Goal: Use online tool/utility: Utilize a website feature to perform a specific function

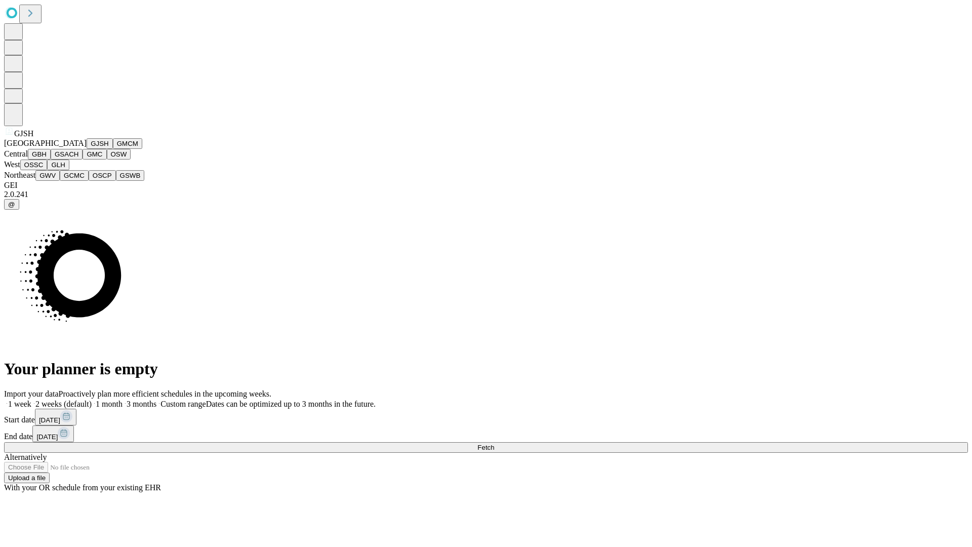
click at [87, 149] on button "GJSH" at bounding box center [100, 143] width 26 height 11
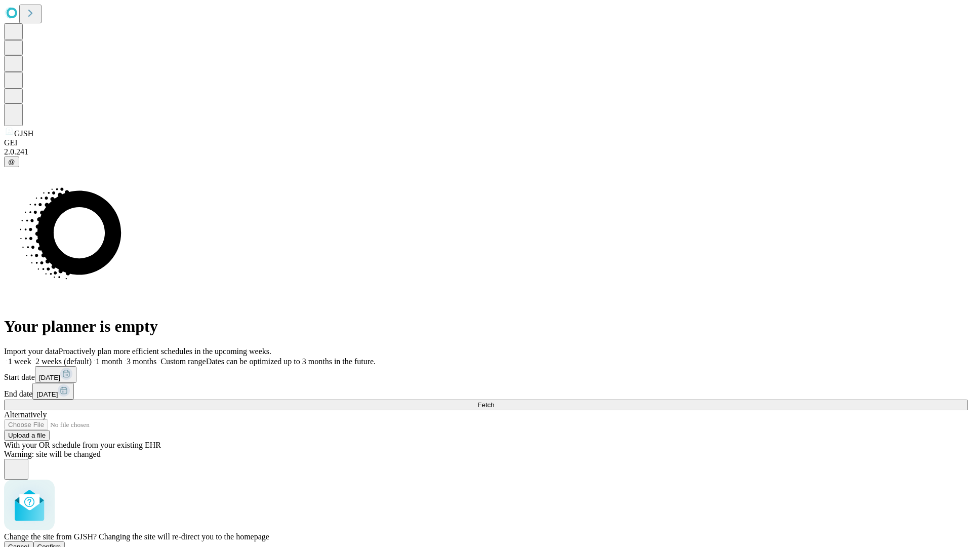
click at [61, 543] on span "Confirm" at bounding box center [49, 547] width 24 height 8
click at [92, 357] on label "2 weeks (default)" at bounding box center [61, 361] width 60 height 9
click at [494, 401] on span "Fetch" at bounding box center [485, 405] width 17 height 8
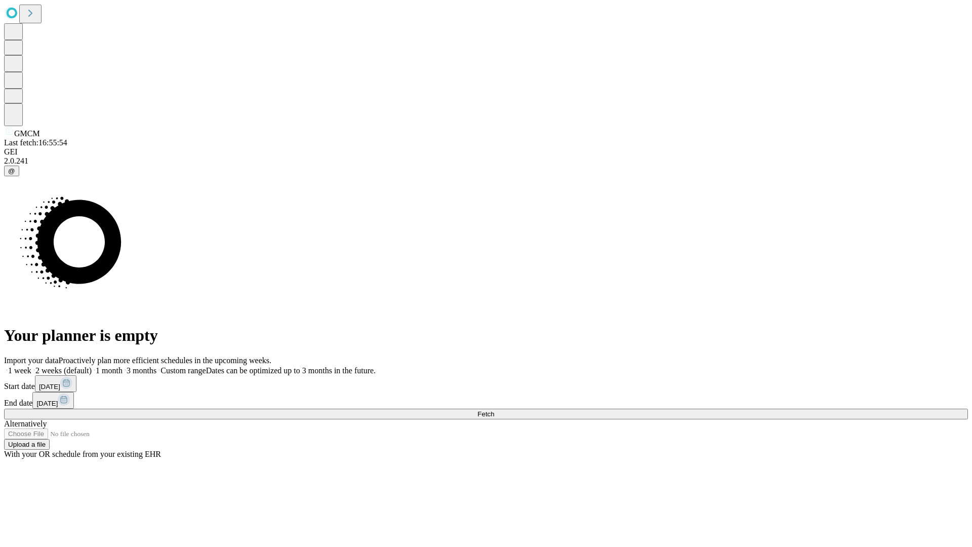
click at [92, 366] on label "2 weeks (default)" at bounding box center [61, 370] width 60 height 9
click at [494, 410] on span "Fetch" at bounding box center [485, 414] width 17 height 8
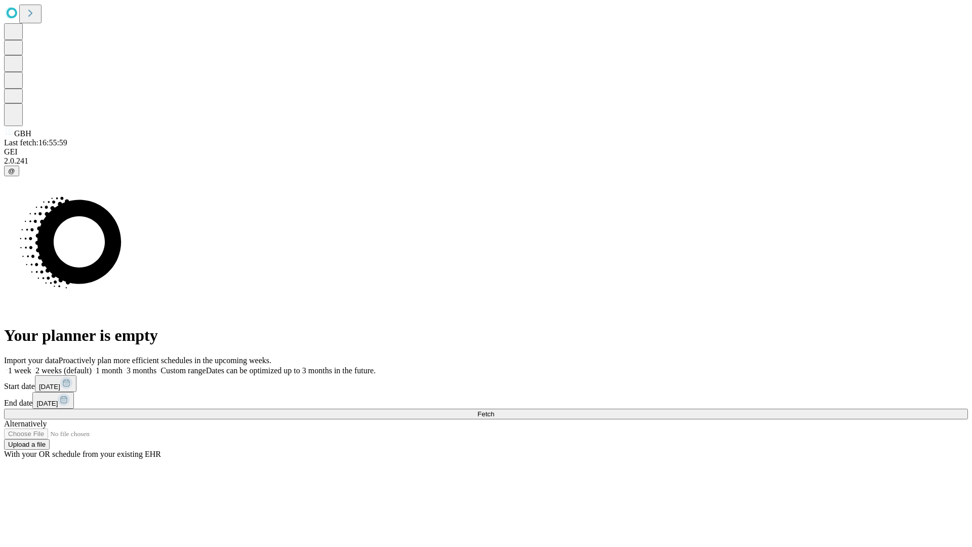
click at [92, 366] on label "2 weeks (default)" at bounding box center [61, 370] width 60 height 9
click at [494, 410] on span "Fetch" at bounding box center [485, 414] width 17 height 8
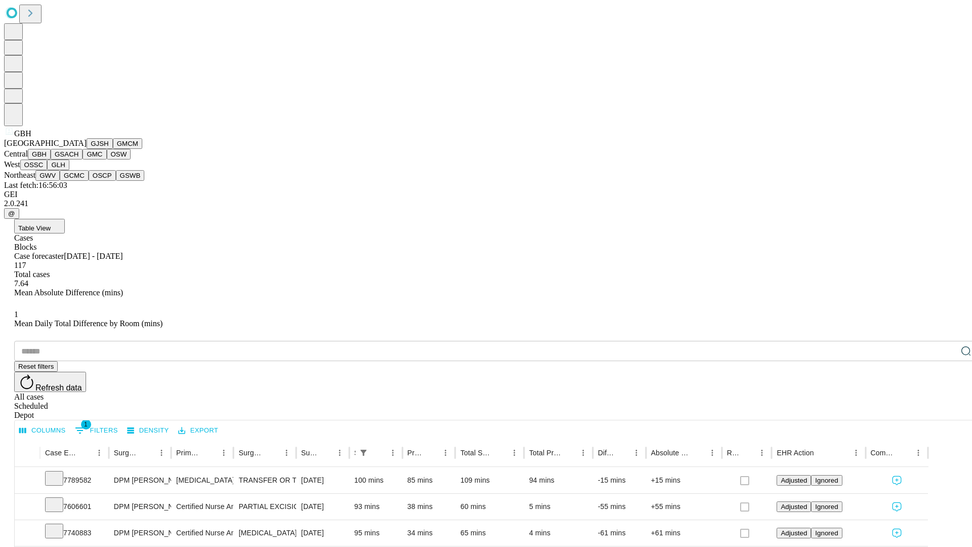
click at [78, 159] on button "GSACH" at bounding box center [67, 154] width 32 height 11
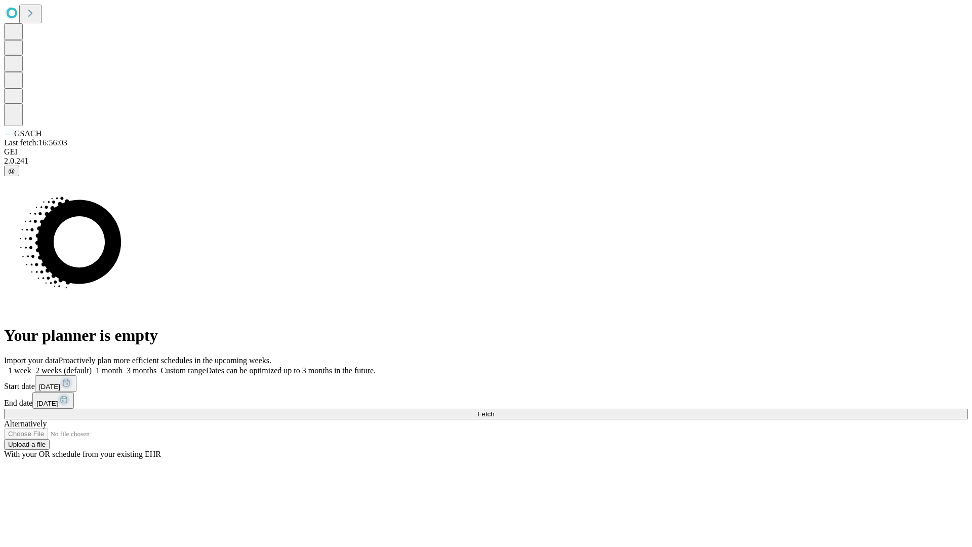
click at [92, 366] on label "2 weeks (default)" at bounding box center [61, 370] width 60 height 9
click at [494, 410] on span "Fetch" at bounding box center [485, 414] width 17 height 8
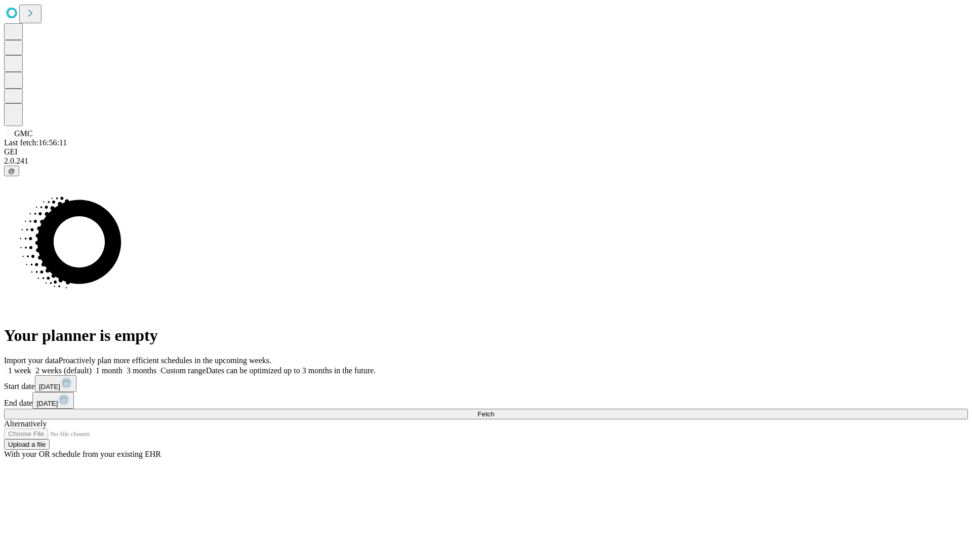
click at [92, 366] on label "2 weeks (default)" at bounding box center [61, 370] width 60 height 9
click at [494, 410] on span "Fetch" at bounding box center [485, 414] width 17 height 8
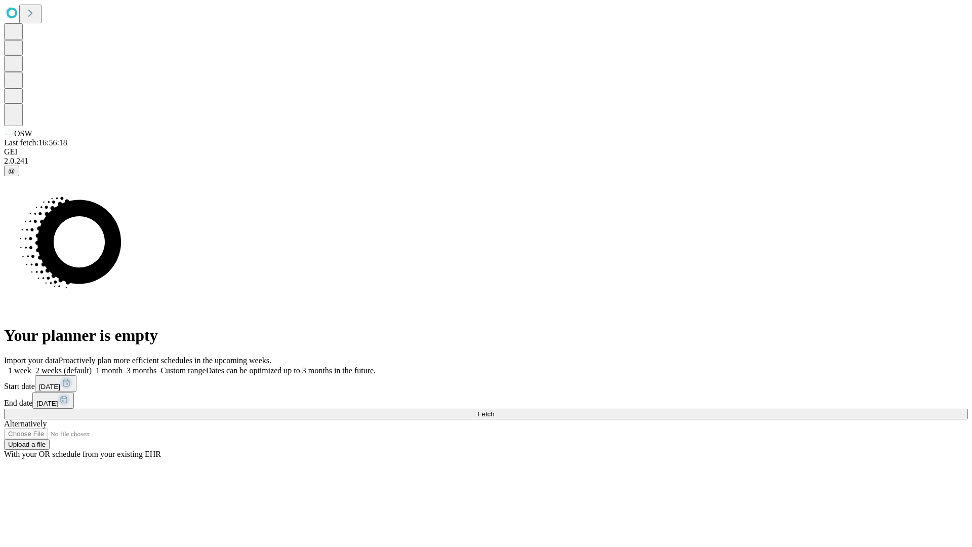
click at [92, 366] on label "2 weeks (default)" at bounding box center [61, 370] width 60 height 9
click at [494, 410] on span "Fetch" at bounding box center [485, 414] width 17 height 8
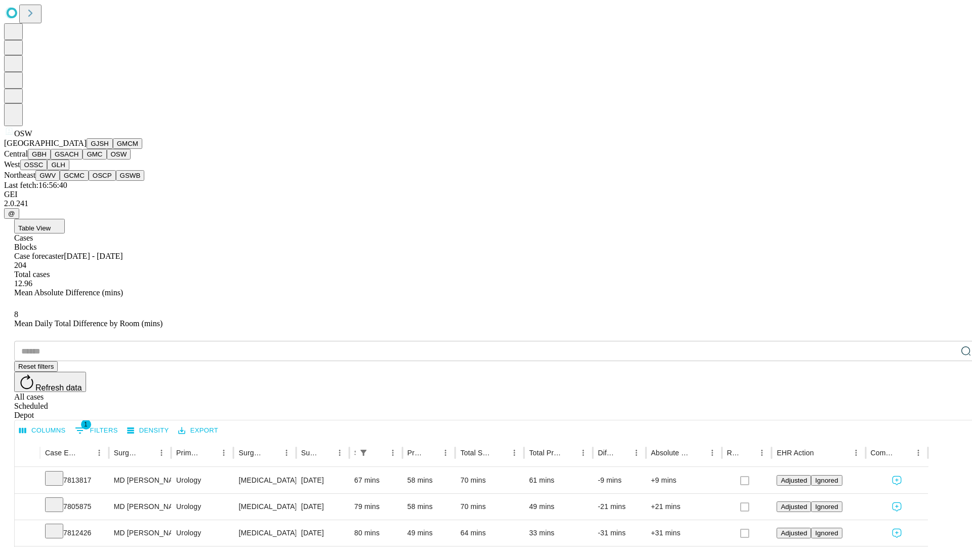
click at [48, 170] on button "OSSC" at bounding box center [33, 164] width 27 height 11
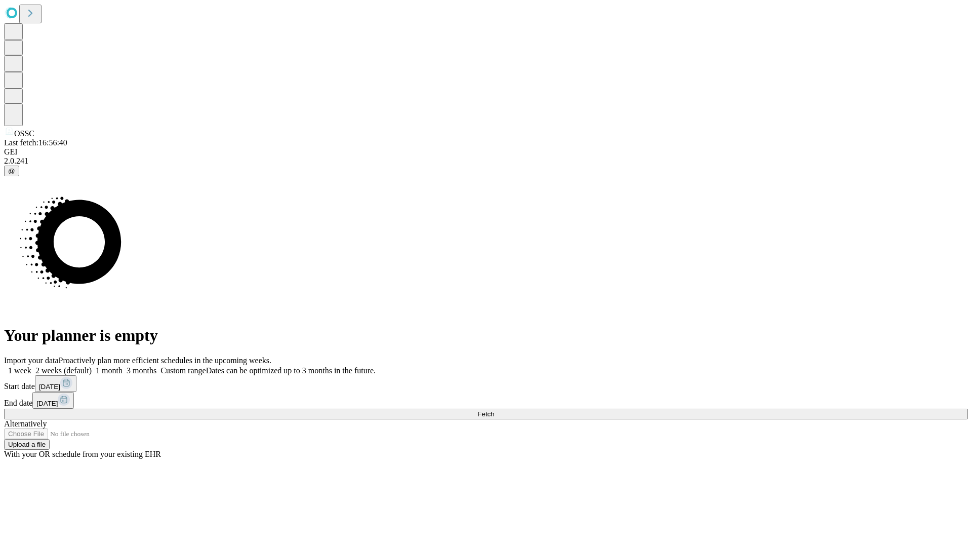
click at [92, 366] on label "2 weeks (default)" at bounding box center [61, 370] width 60 height 9
click at [494, 410] on span "Fetch" at bounding box center [485, 414] width 17 height 8
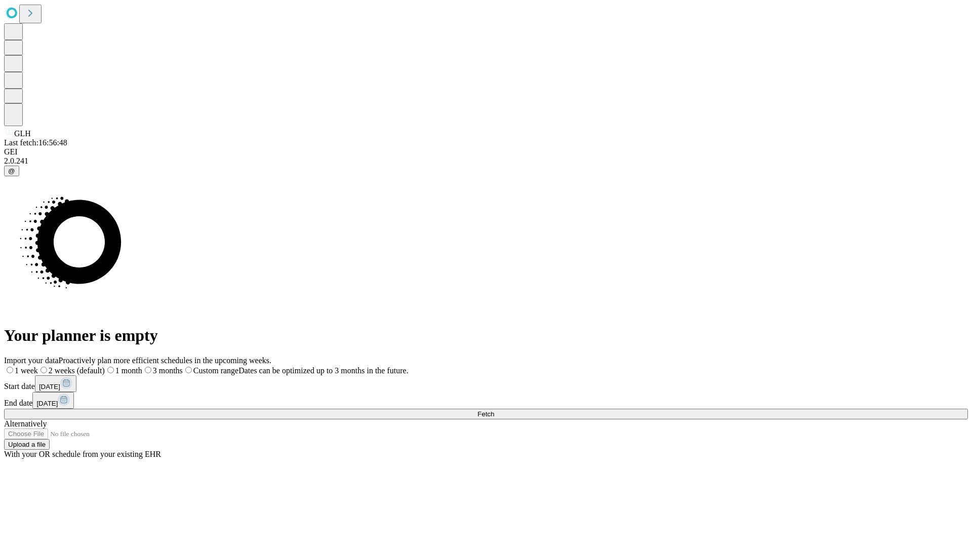
click at [494, 410] on span "Fetch" at bounding box center [485, 414] width 17 height 8
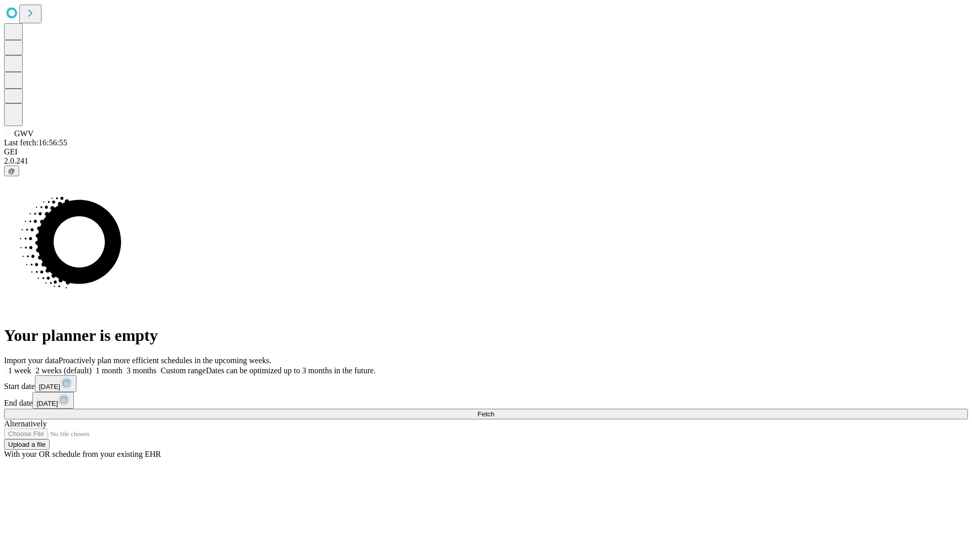
click at [494, 410] on span "Fetch" at bounding box center [485, 414] width 17 height 8
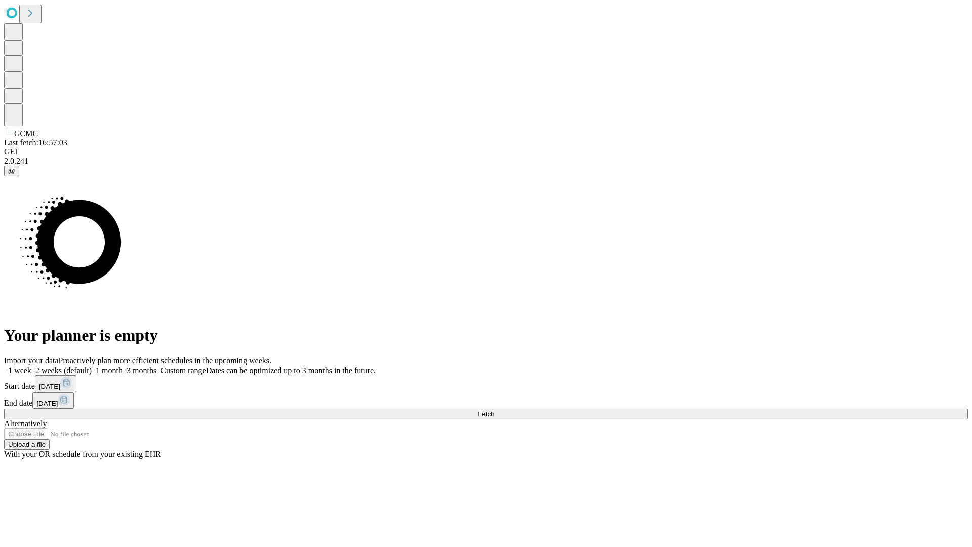
click at [494, 410] on span "Fetch" at bounding box center [485, 414] width 17 height 8
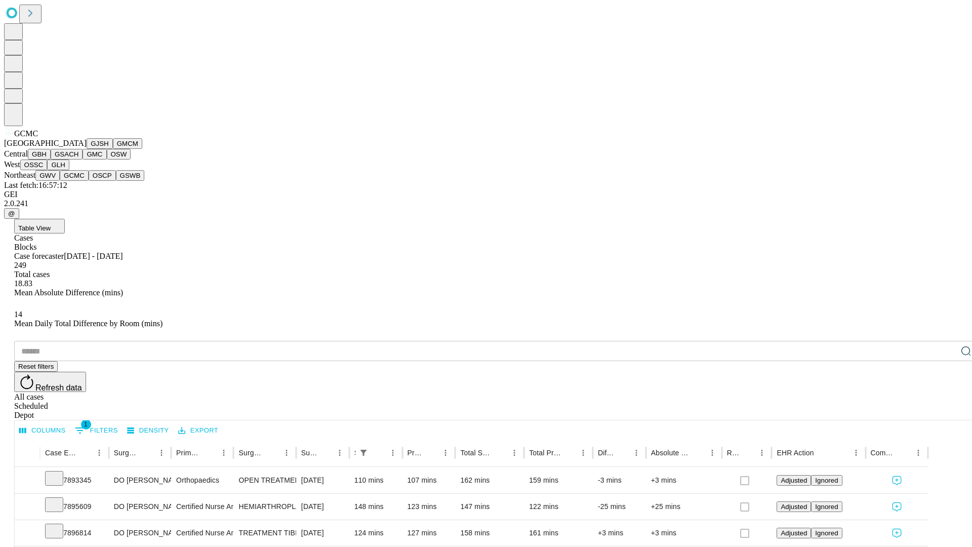
click at [89, 181] on button "OSCP" at bounding box center [102, 175] width 27 height 11
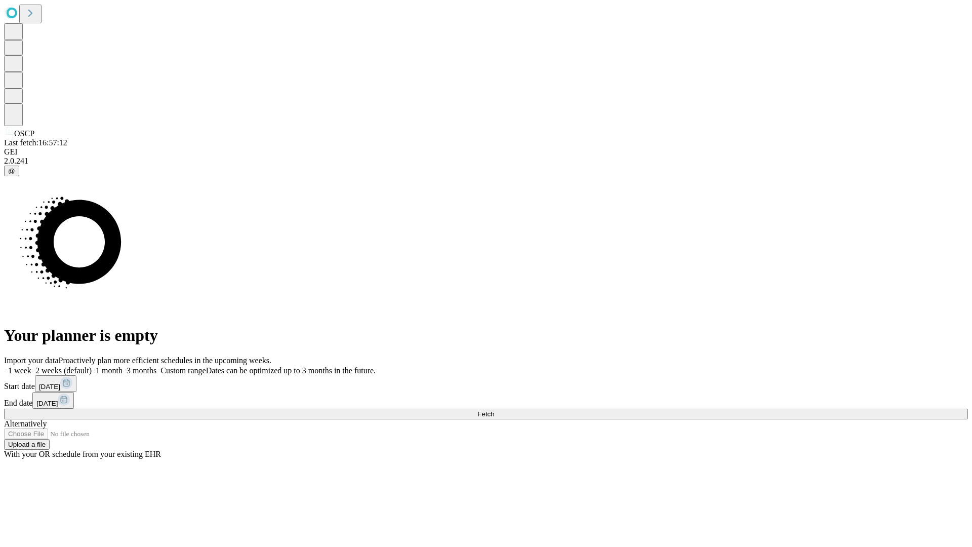
click at [92, 366] on label "2 weeks (default)" at bounding box center [61, 370] width 60 height 9
click at [494, 410] on span "Fetch" at bounding box center [485, 414] width 17 height 8
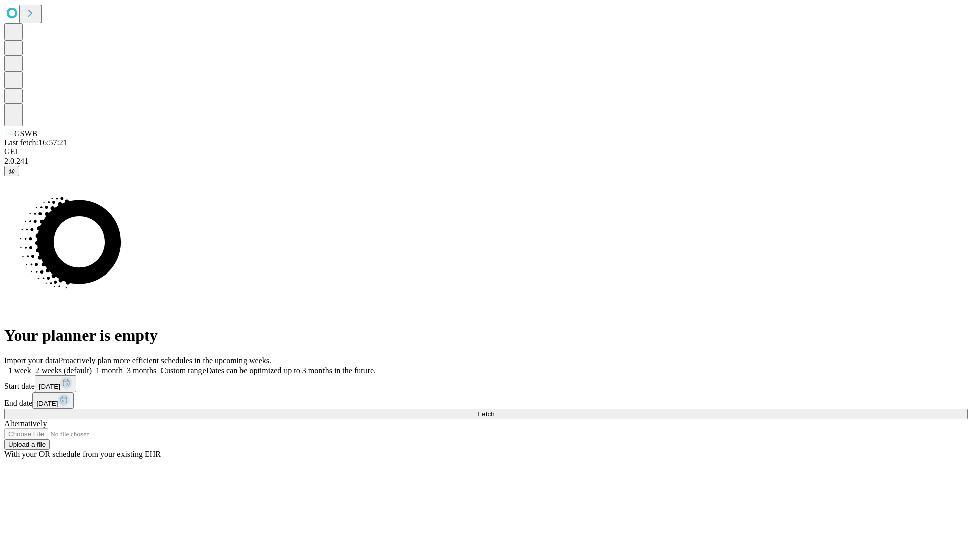
click at [92, 366] on label "2 weeks (default)" at bounding box center [61, 370] width 60 height 9
click at [494, 410] on span "Fetch" at bounding box center [485, 414] width 17 height 8
